Goal: Information Seeking & Learning: Check status

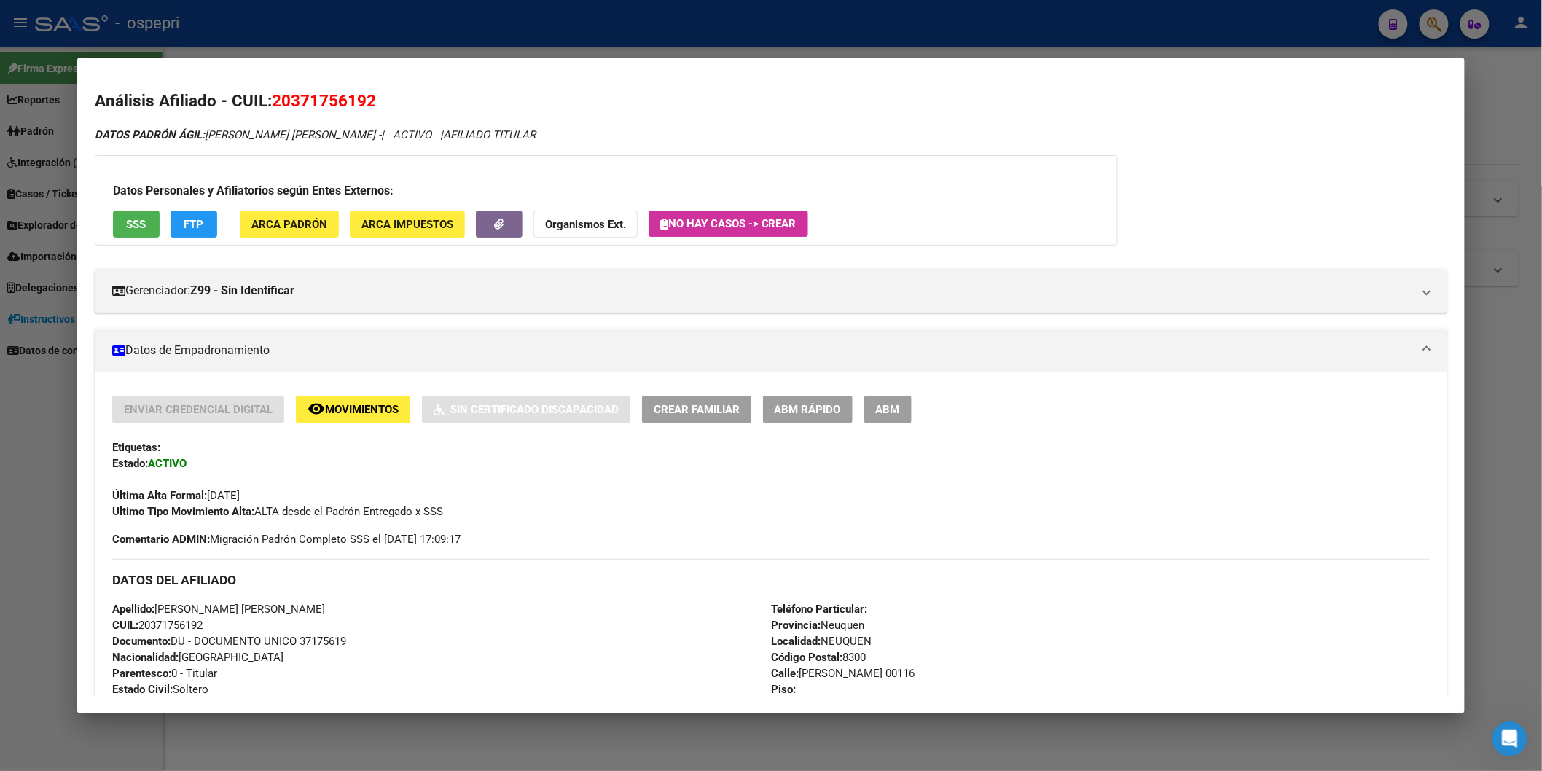
scroll to position [1133, 0]
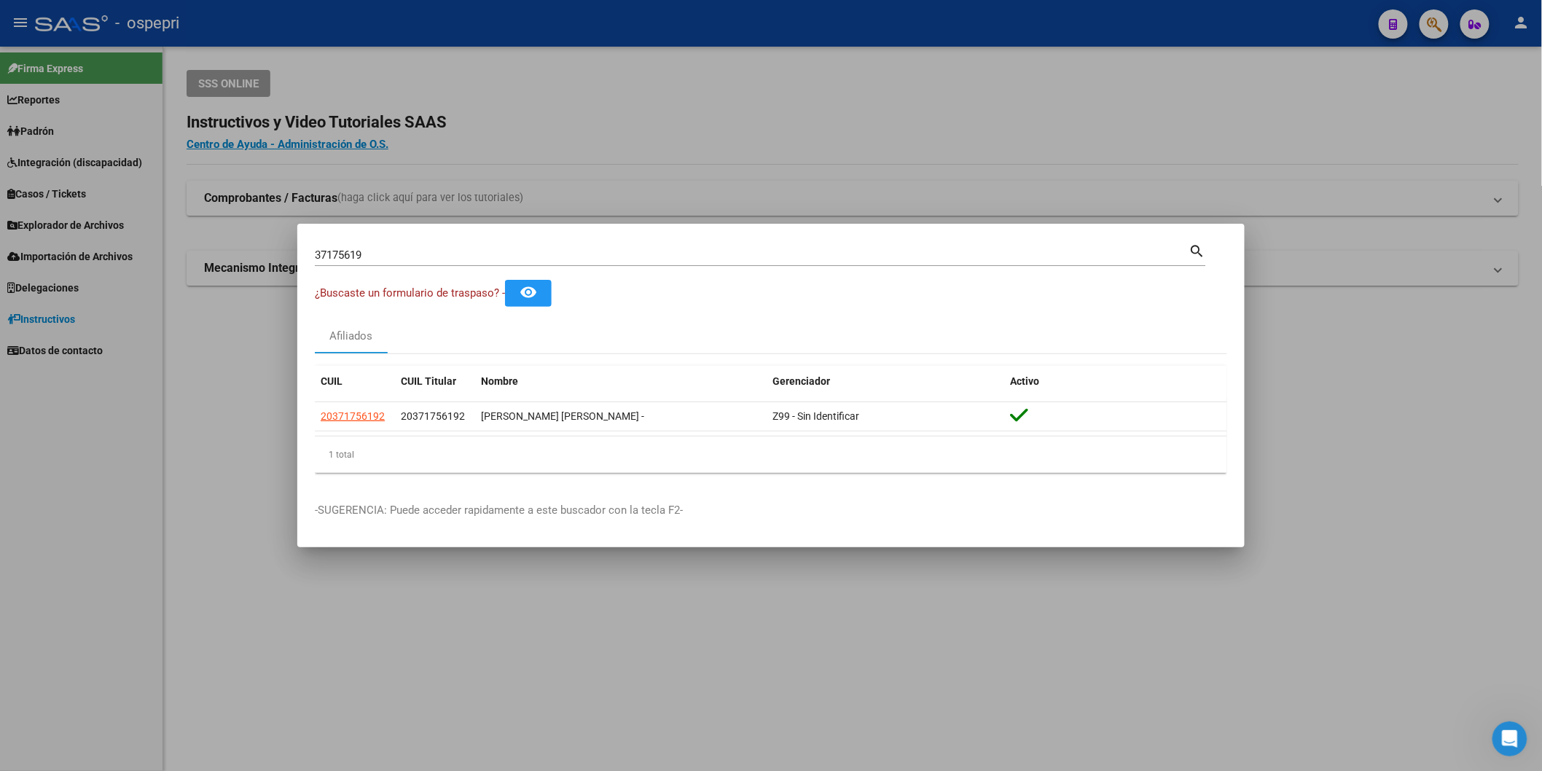
click at [1201, 244] on mat-icon "search" at bounding box center [1197, 249] width 17 height 17
click at [384, 257] on input "37175619" at bounding box center [752, 254] width 874 height 13
paste input "2253808"
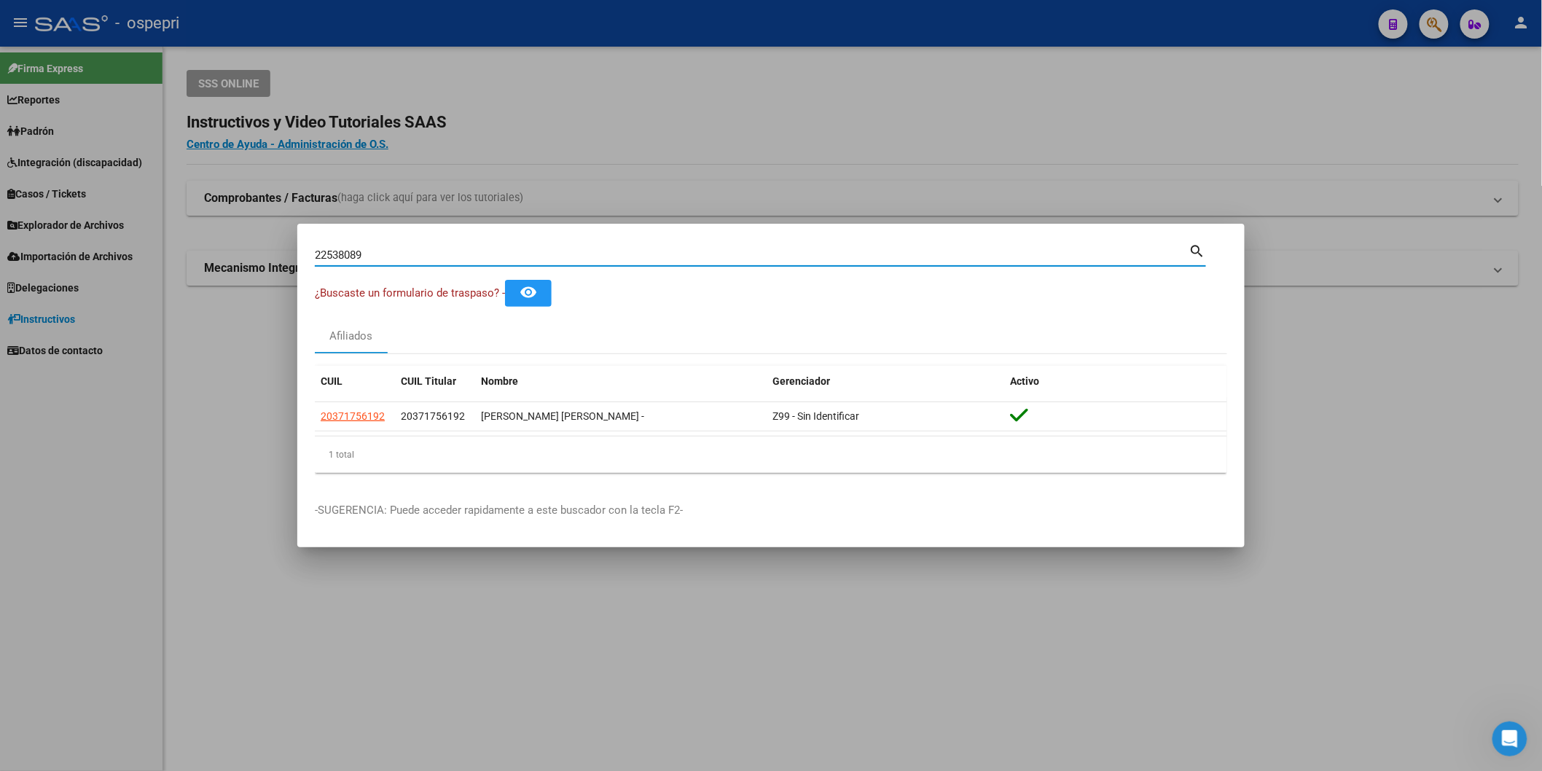
type input "22538089"
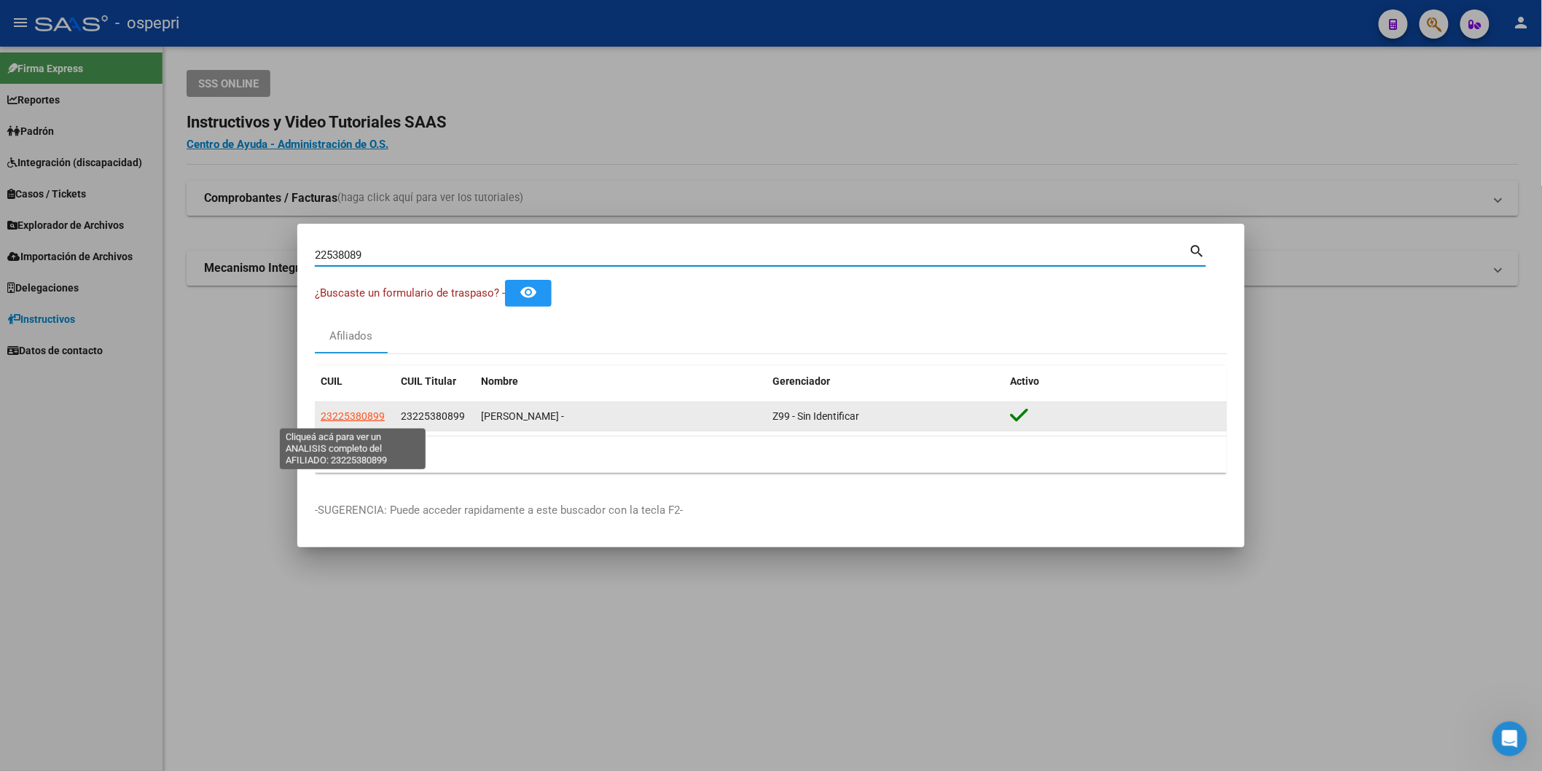
click at [369, 414] on span "23225380899" at bounding box center [353, 416] width 64 height 12
type textarea "23225380899"
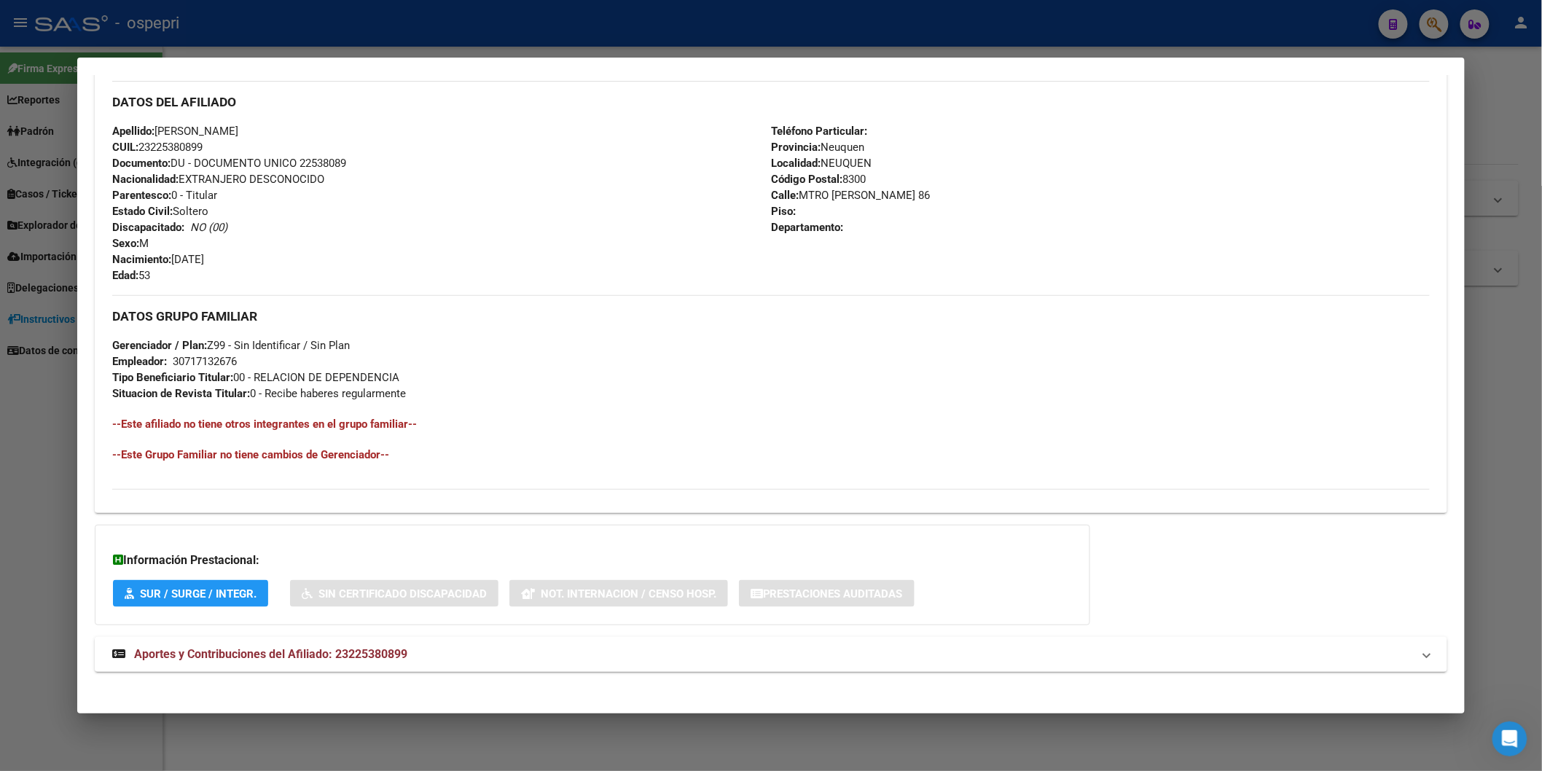
scroll to position [487, 0]
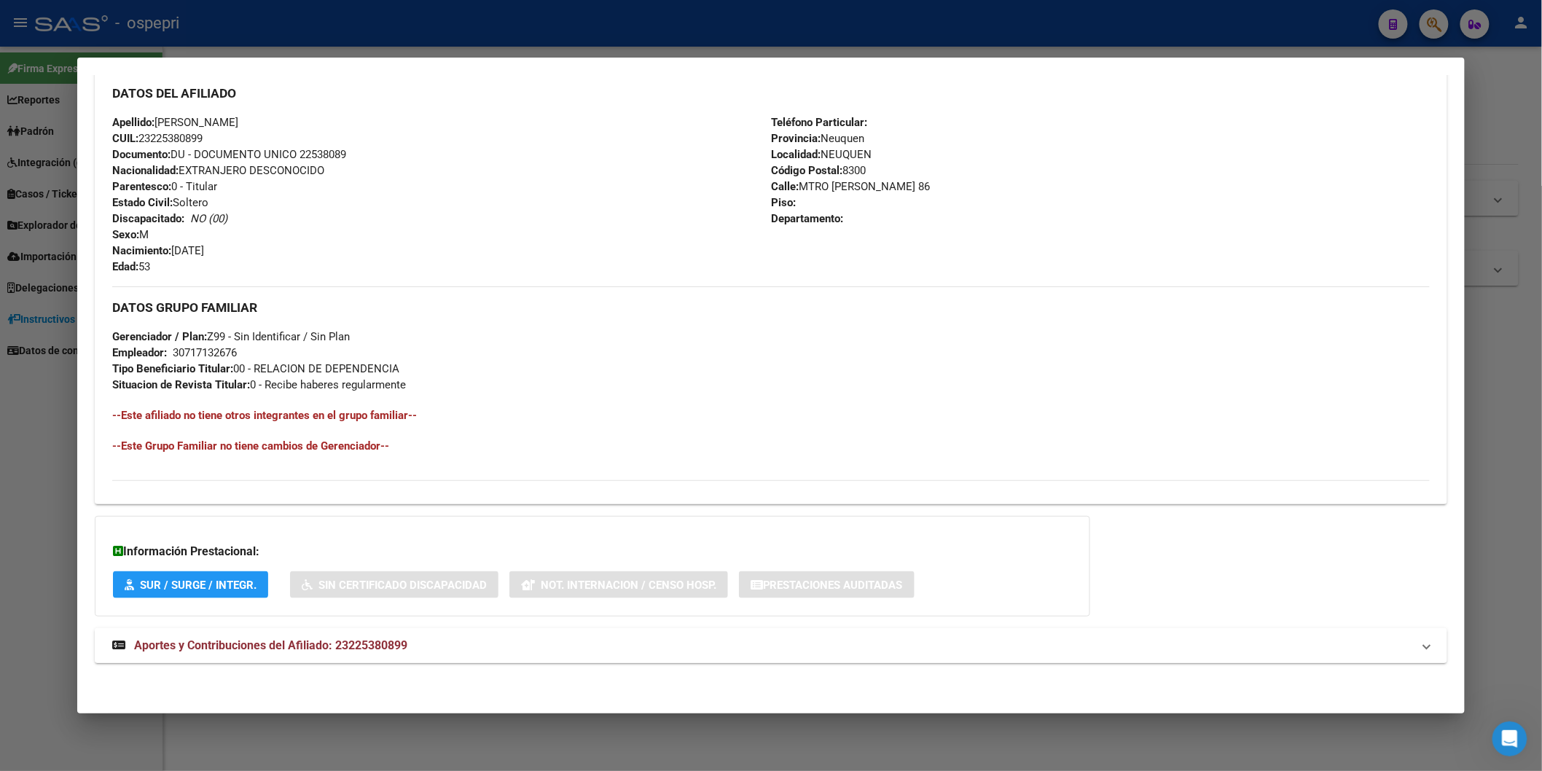
click at [341, 643] on span "Aportes y Contribuciones del Afiliado: 23225380899" at bounding box center [270, 645] width 273 height 14
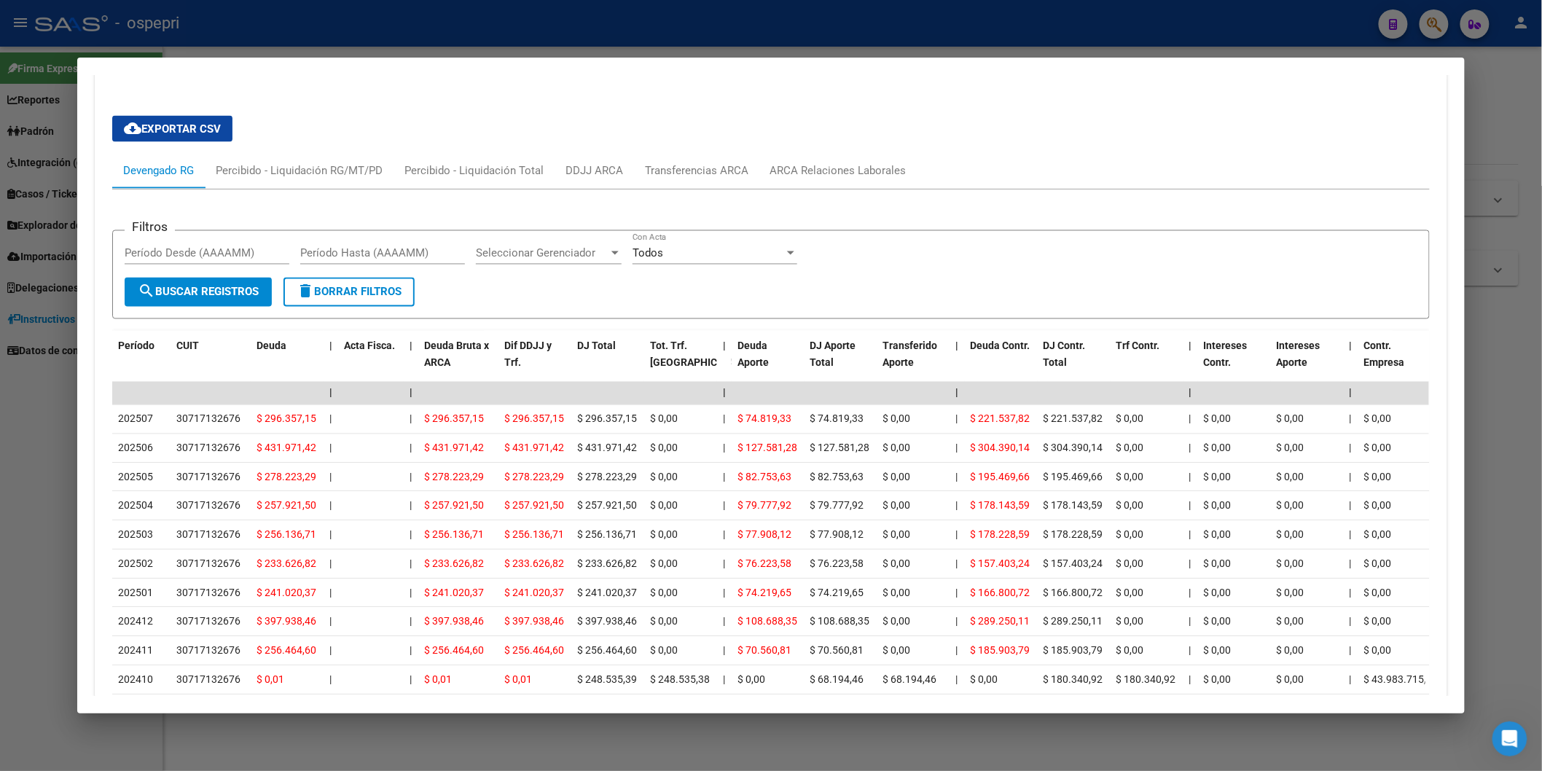
scroll to position [1095, 0]
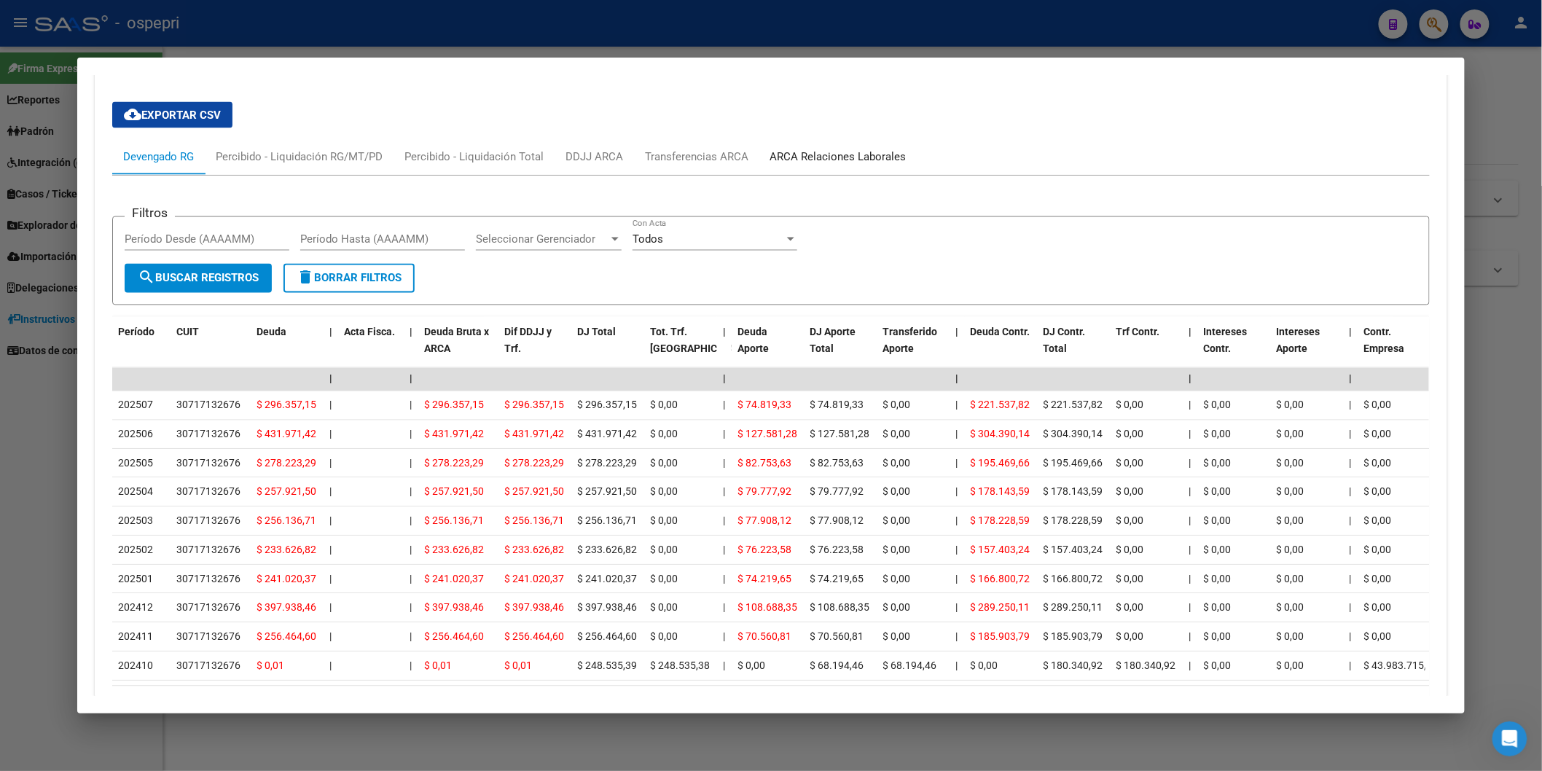
click at [783, 163] on div "ARCA Relaciones Laborales" at bounding box center [838, 157] width 136 height 16
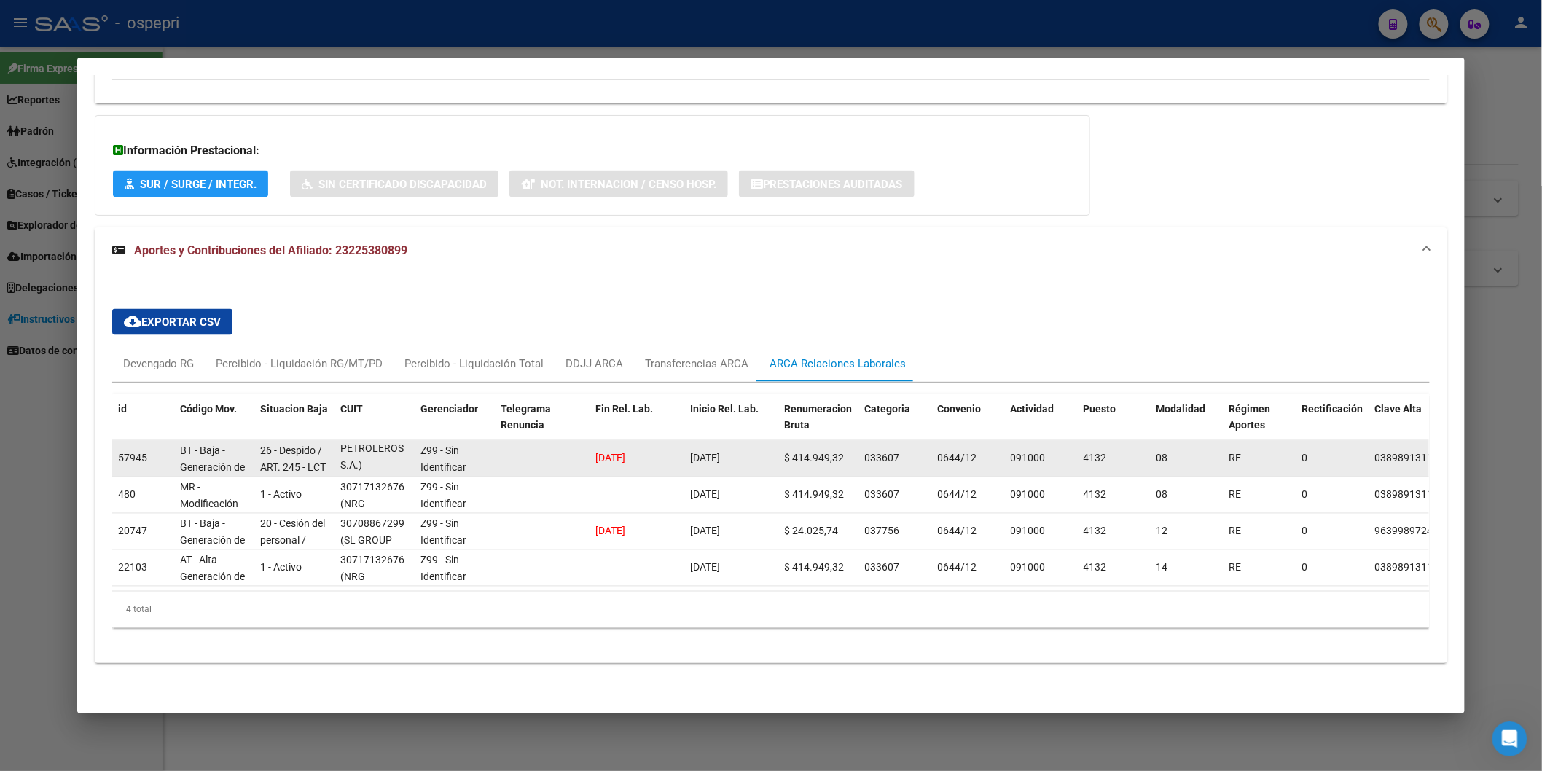
scroll to position [1, 0]
drag, startPoint x: 357, startPoint y: 453, endPoint x: 350, endPoint y: 454, distance: 7.3
click at [350, 454] on span "(NRG SERVICIOS PETROLEROS S.A.)" at bounding box center [371, 440] width 63 height 61
click at [379, 459] on div "30717132676 (NRG SERVICIOS PETROLEROS S.A.)" at bounding box center [374, 457] width 68 height 31
